Goal: Task Accomplishment & Management: Complete application form

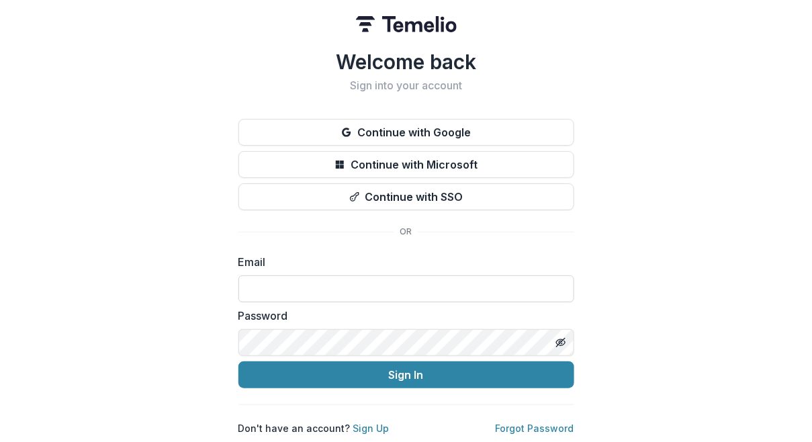
click at [354, 285] on input at bounding box center [406, 288] width 336 height 27
type input "**********"
click at [564, 338] on line "Toggle password visibility" at bounding box center [560, 342] width 8 height 8
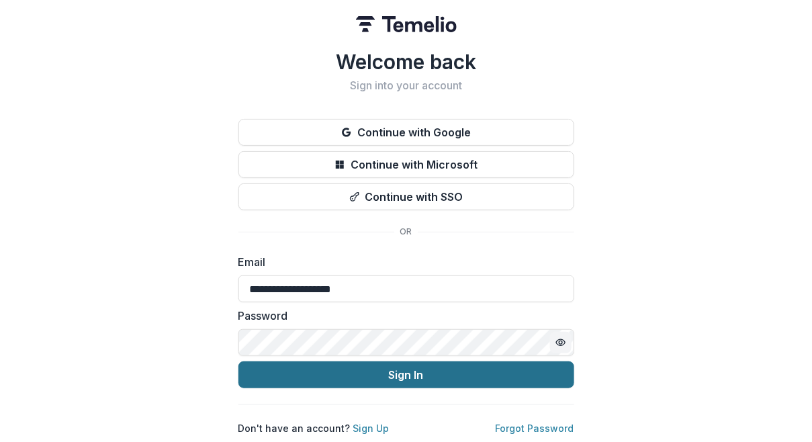
click at [463, 373] on button "Sign In" at bounding box center [406, 374] width 336 height 27
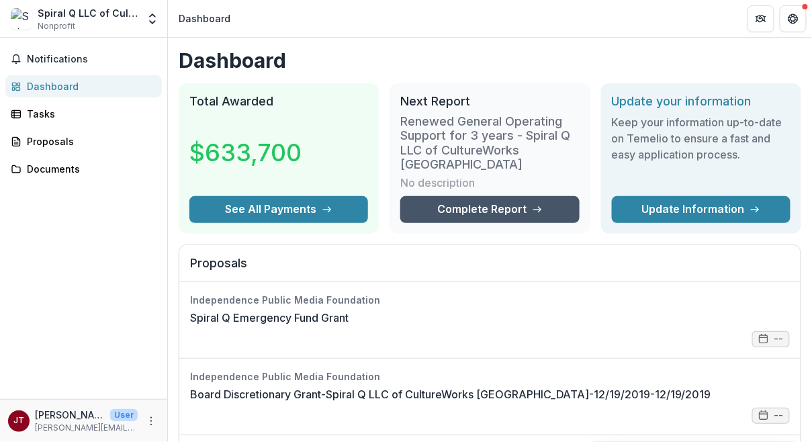
click at [466, 211] on link "Complete Report" at bounding box center [489, 209] width 179 height 27
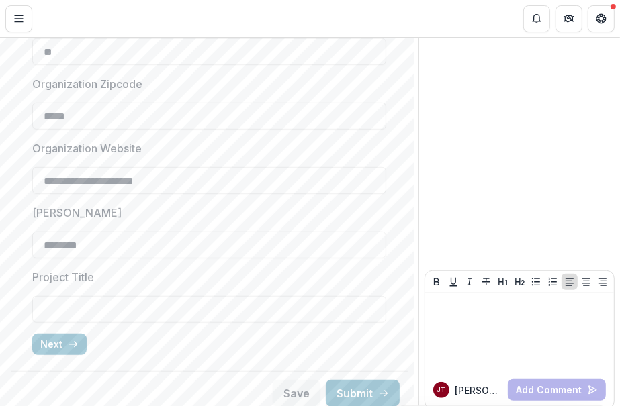
scroll to position [515, 0]
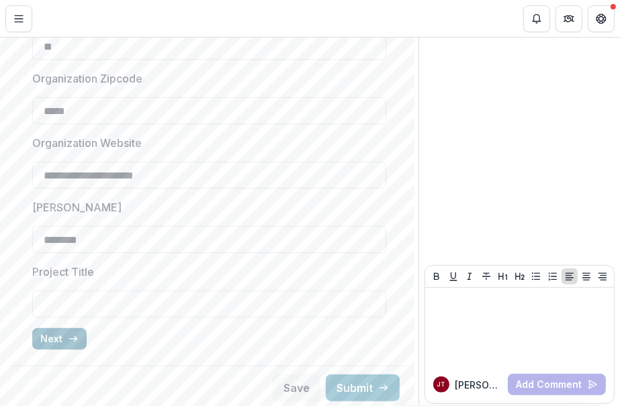
click at [72, 337] on icon "button" at bounding box center [73, 339] width 11 height 11
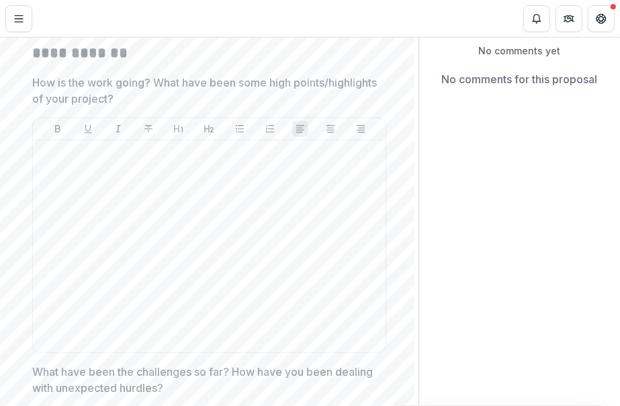
scroll to position [150, 0]
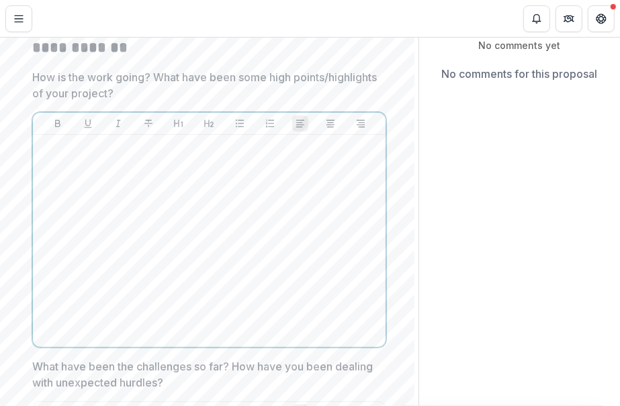
click at [189, 189] on div at bounding box center [209, 240] width 342 height 201
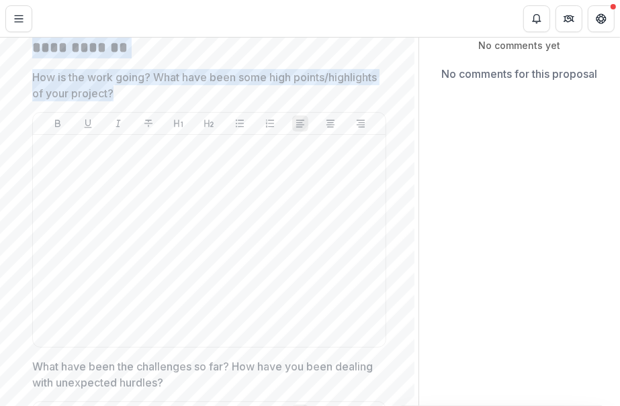
drag, startPoint x: 221, startPoint y: 93, endPoint x: 36, endPoint y: 50, distance: 189.4
copy div "**********"
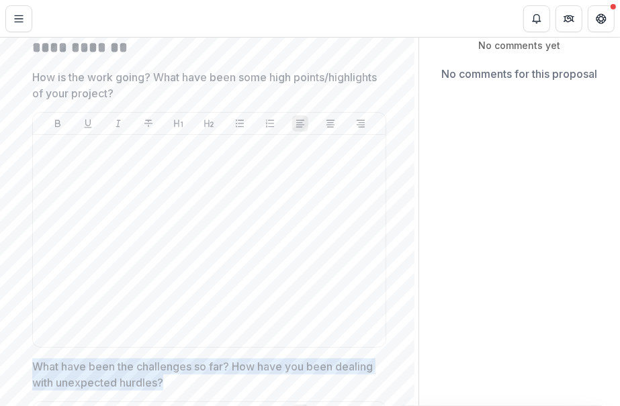
drag, startPoint x: 209, startPoint y: 382, endPoint x: 32, endPoint y: 369, distance: 177.7
click at [32, 369] on p "What have been the challenges so far? How have you been dealing with unexpected…" at bounding box center [205, 374] width 346 height 32
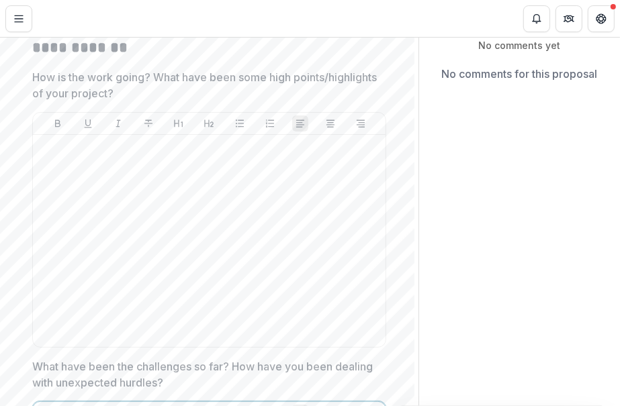
scroll to position [369, 0]
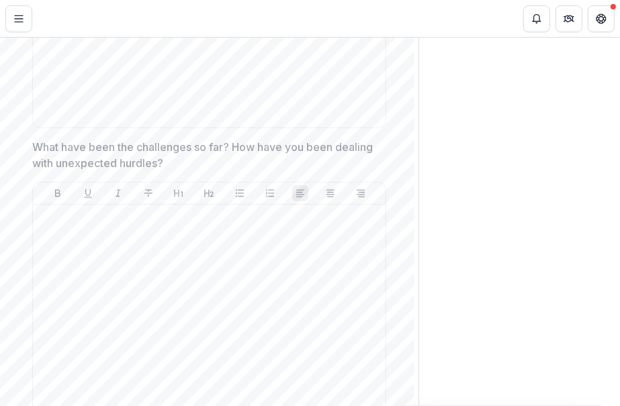
click at [229, 170] on p "What have been the challenges so far? How have you been dealing with unexpected…" at bounding box center [205, 155] width 346 height 32
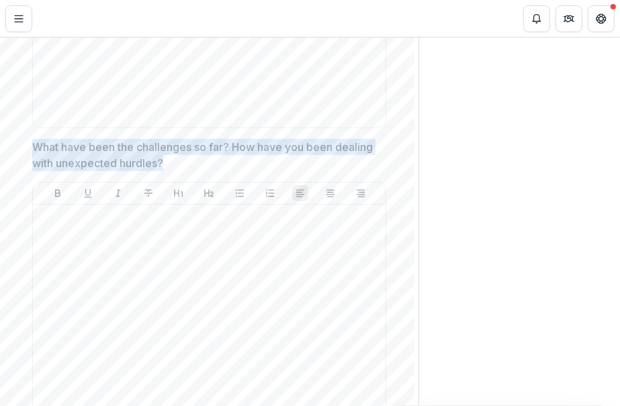
drag, startPoint x: 205, startPoint y: 166, endPoint x: 27, endPoint y: 152, distance: 178.4
copy p "What have been the challenges so far? How have you been dealing with unexpected…"
click at [219, 164] on p "What have been the challenges so far? How have you been dealing with unexpected…" at bounding box center [205, 155] width 346 height 32
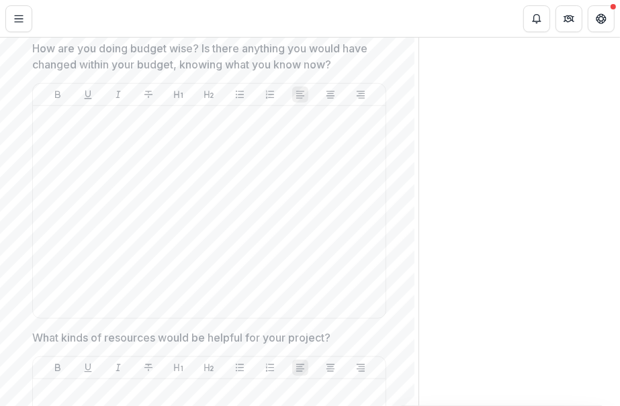
scroll to position [758, 0]
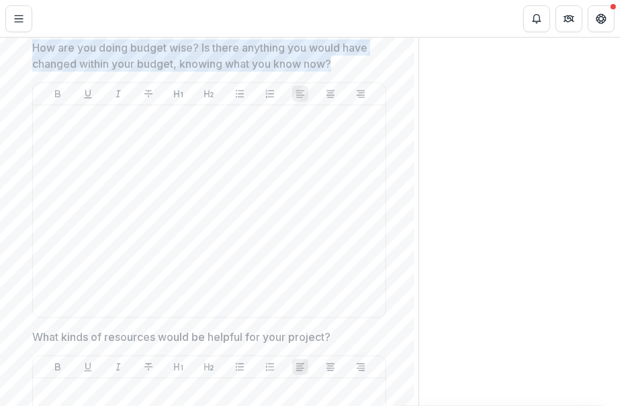
drag, startPoint x: 336, startPoint y: 74, endPoint x: 34, endPoint y: 54, distance: 303.4
click at [34, 54] on p "How are you doing budget wise? Is there anything you would have changed within …" at bounding box center [205, 56] width 346 height 32
drag, startPoint x: 340, startPoint y: 75, endPoint x: 33, endPoint y: 52, distance: 307.6
click at [33, 52] on p "How are you doing budget wise? Is there anything you would have changed within …" at bounding box center [205, 56] width 346 height 32
drag, startPoint x: 33, startPoint y: 52, endPoint x: 350, endPoint y: 80, distance: 318.7
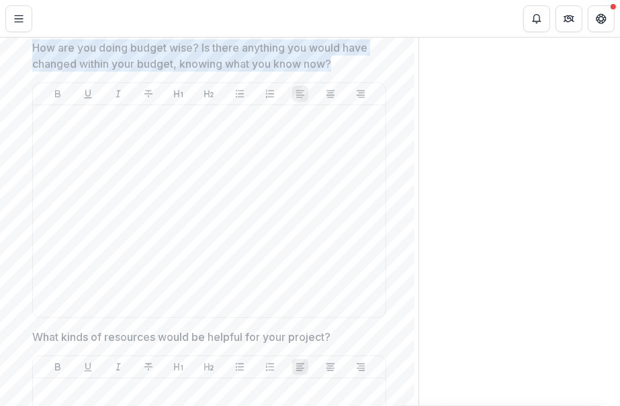
click at [350, 72] on p "How are you doing budget wise? Is there anything you would have changed within …" at bounding box center [205, 56] width 346 height 32
copy p "How are you doing budget wise? Is there anything you would have changed within …"
drag, startPoint x: 348, startPoint y: 72, endPoint x: 30, endPoint y: 56, distance: 318.5
click at [30, 56] on div "**********" at bounding box center [208, 27] width 375 height 1216
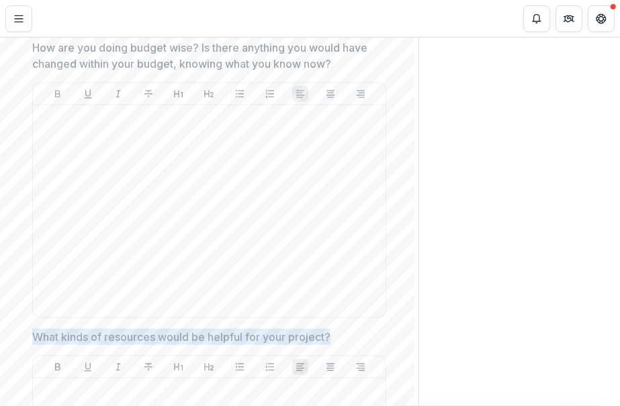
drag, startPoint x: 347, startPoint y: 352, endPoint x: 29, endPoint y: 349, distance: 318.2
click at [29, 349] on div "**********" at bounding box center [208, 27] width 375 height 1216
copy p "What kinds of resources would be helpful for your project?"
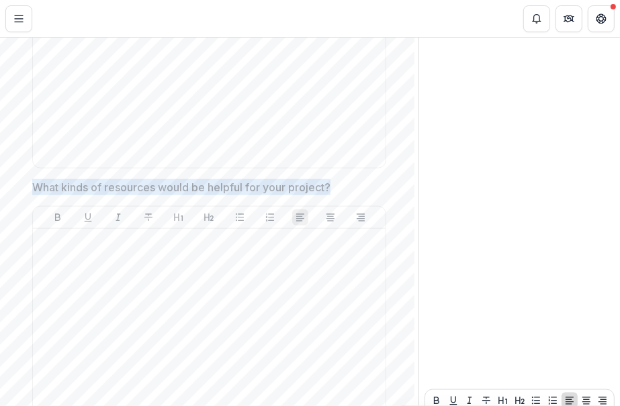
scroll to position [1054, 0]
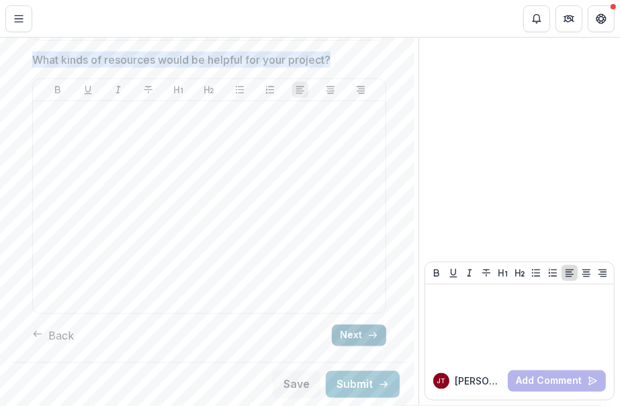
click at [352, 336] on button "Next" at bounding box center [359, 335] width 54 height 21
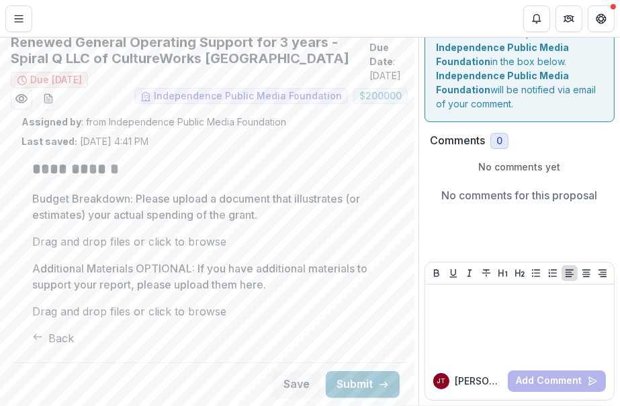
scroll to position [131, 0]
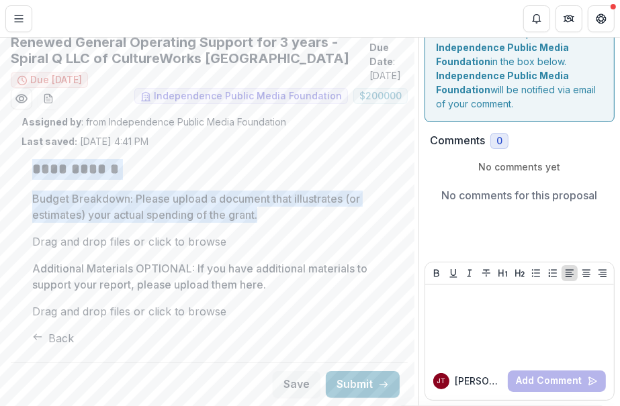
drag, startPoint x: 273, startPoint y: 110, endPoint x: 31, endPoint y: 67, distance: 245.4
click at [31, 148] on div "**********" at bounding box center [208, 252] width 375 height 209
copy div "**********"
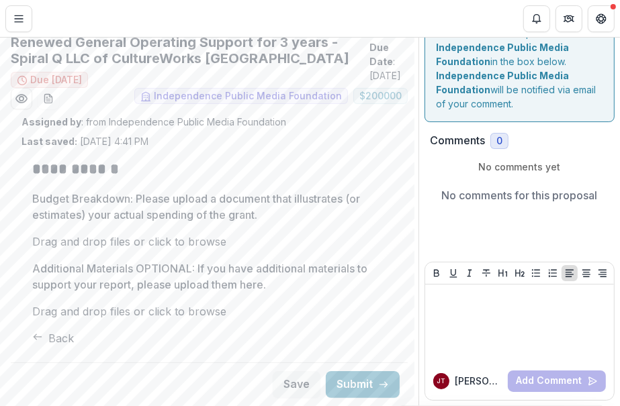
click at [287, 260] on p "Additional Materials OPTIONAL: If you have additional materials to support your…" at bounding box center [205, 276] width 346 height 32
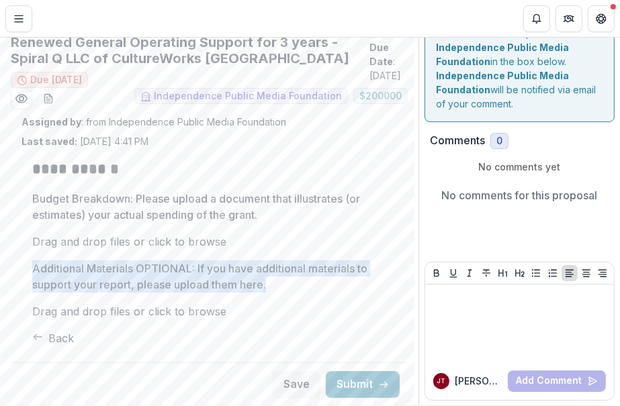
drag, startPoint x: 277, startPoint y: 229, endPoint x: 32, endPoint y: 214, distance: 245.4
click at [32, 260] on p "Additional Materials OPTIONAL: If you have additional materials to support your…" at bounding box center [205, 276] width 346 height 32
copy p "Additional Materials OPTIONAL: If you have additional materials to support your…"
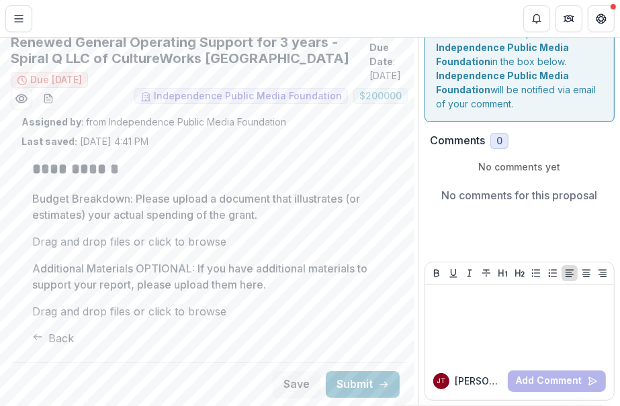
click at [189, 334] on div "Back" at bounding box center [209, 338] width 354 height 16
click at [277, 384] on button "Save" at bounding box center [297, 384] width 48 height 27
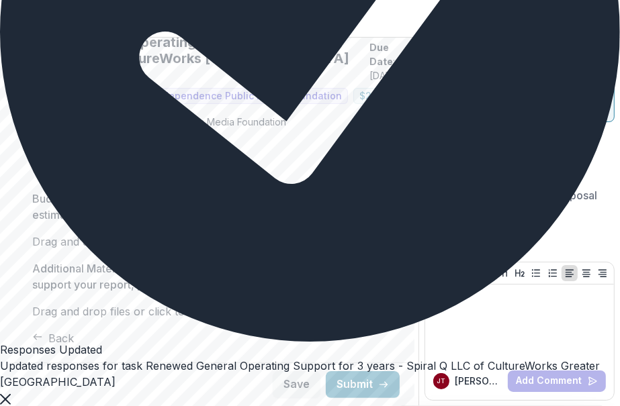
scroll to position [128, 0]
click at [205, 379] on div "Updated responses for task Renewed General Operating Support for 3 years - Spir…" at bounding box center [310, 374] width 620 height 32
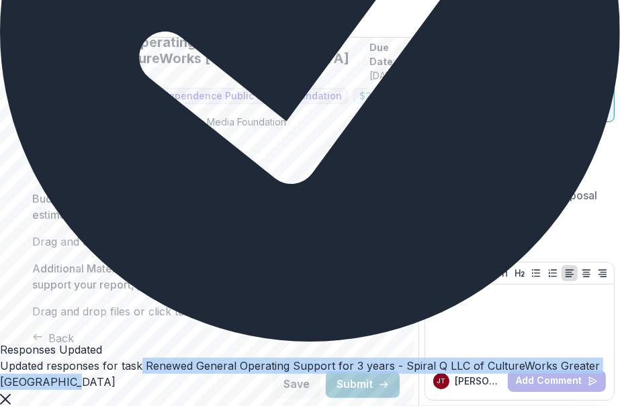
scroll to position [131, 0]
drag, startPoint x: 207, startPoint y: 379, endPoint x: 299, endPoint y: 352, distance: 96.6
click at [299, 358] on div "Updated responses for task Renewed General Operating Support for 3 years - Spir…" at bounding box center [310, 374] width 620 height 32
copy div "Renewed General Operating Support for 3 years - Spiral Q LLC of CultureWorks [G…"
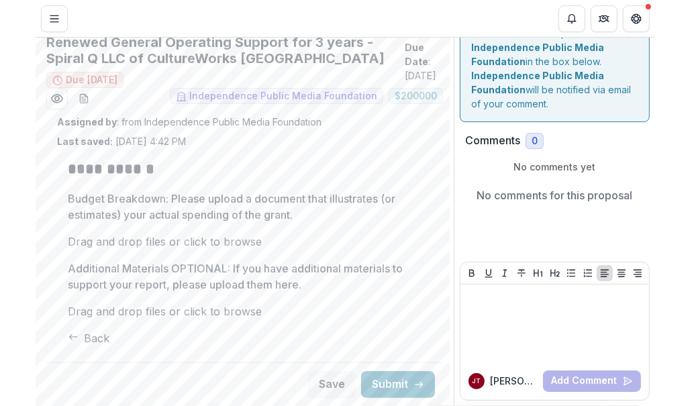
scroll to position [0, 0]
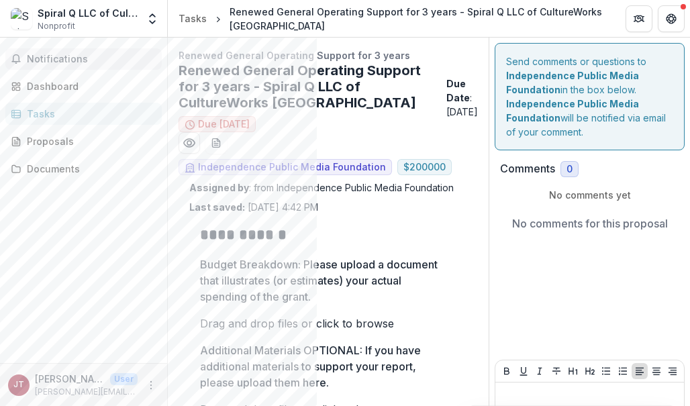
click at [49, 58] on span "Notifications" at bounding box center [92, 59] width 130 height 11
click at [52, 85] on div "Dashboard" at bounding box center [89, 86] width 124 height 14
